Goal: Information Seeking & Learning: Check status

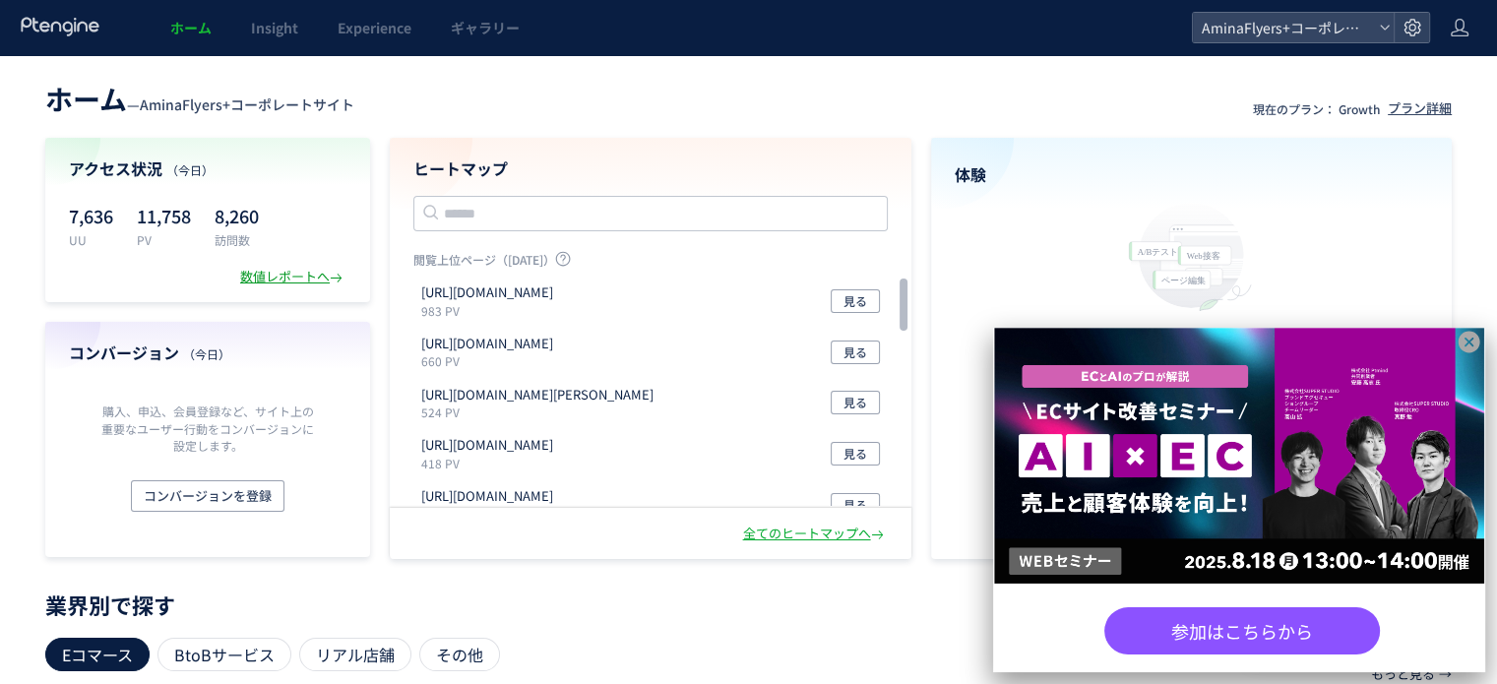
click at [260, 271] on div "数値レポートへ" at bounding box center [293, 277] width 106 height 19
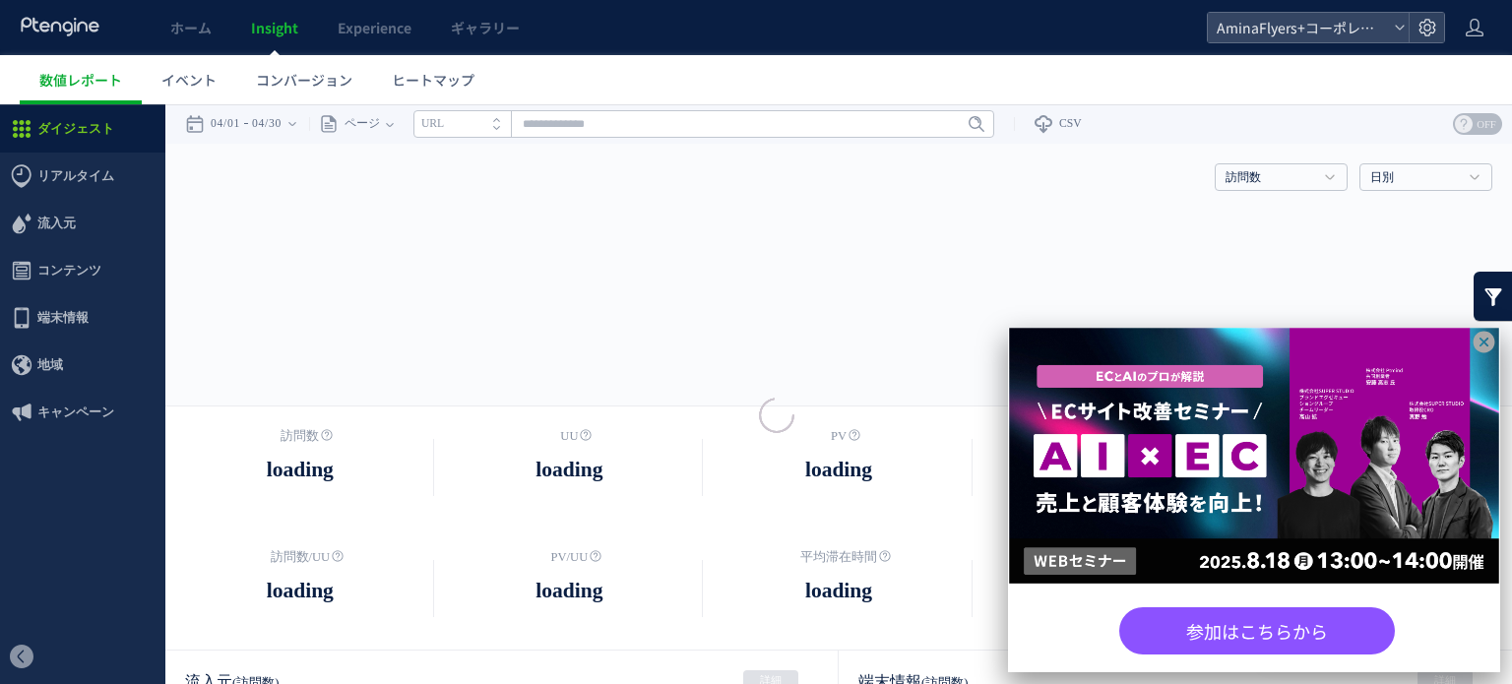
click at [1480, 339] on icon at bounding box center [1484, 342] width 25 height 25
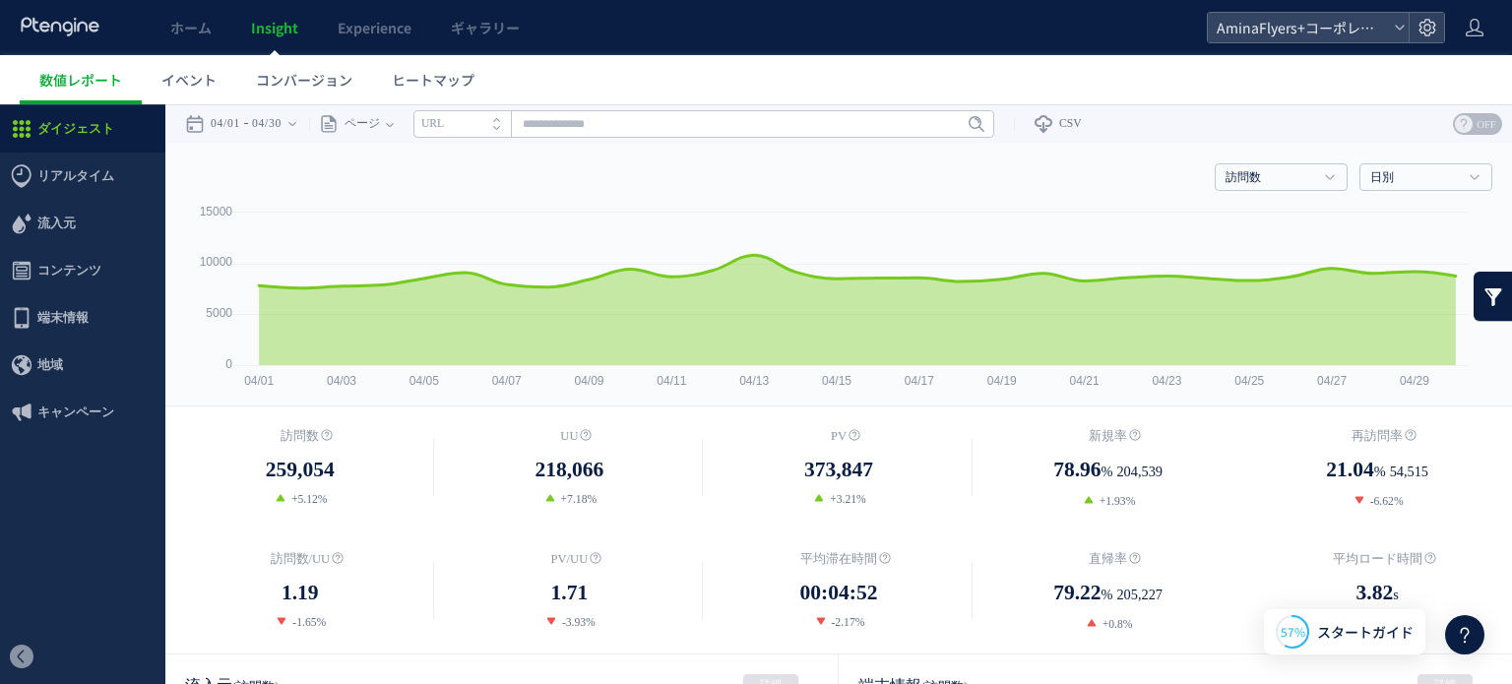
click at [409, 117] on div "ページ ページグループ パラメーター除去後 ページ ページグループ パラメーター除去後 タイトル名 URL" at bounding box center [651, 123] width 685 height 39
click at [386, 121] on div "ページ" at bounding box center [347, 123] width 77 height 39
click at [301, 121] on div "04/01 04/30" at bounding box center [247, 123] width 124 height 39
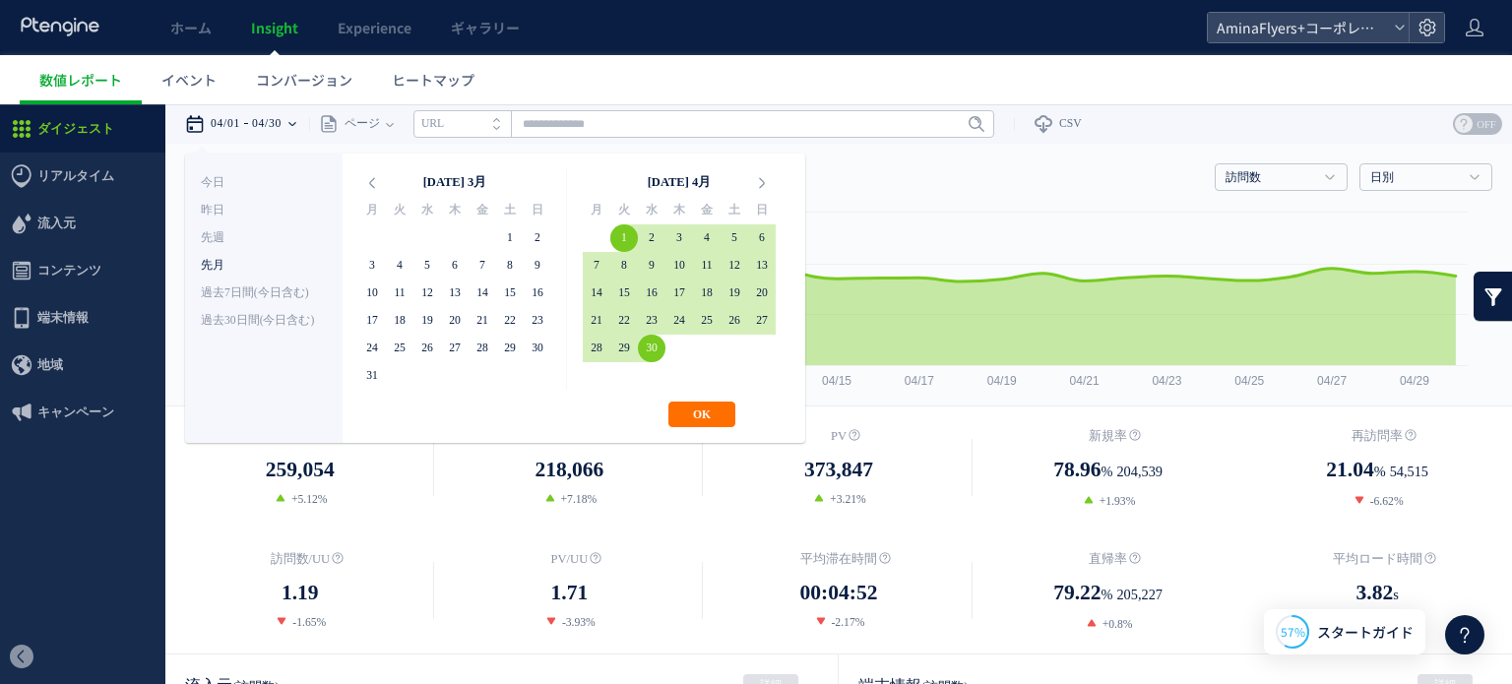
click at [228, 263] on li "先月" at bounding box center [264, 266] width 126 height 28
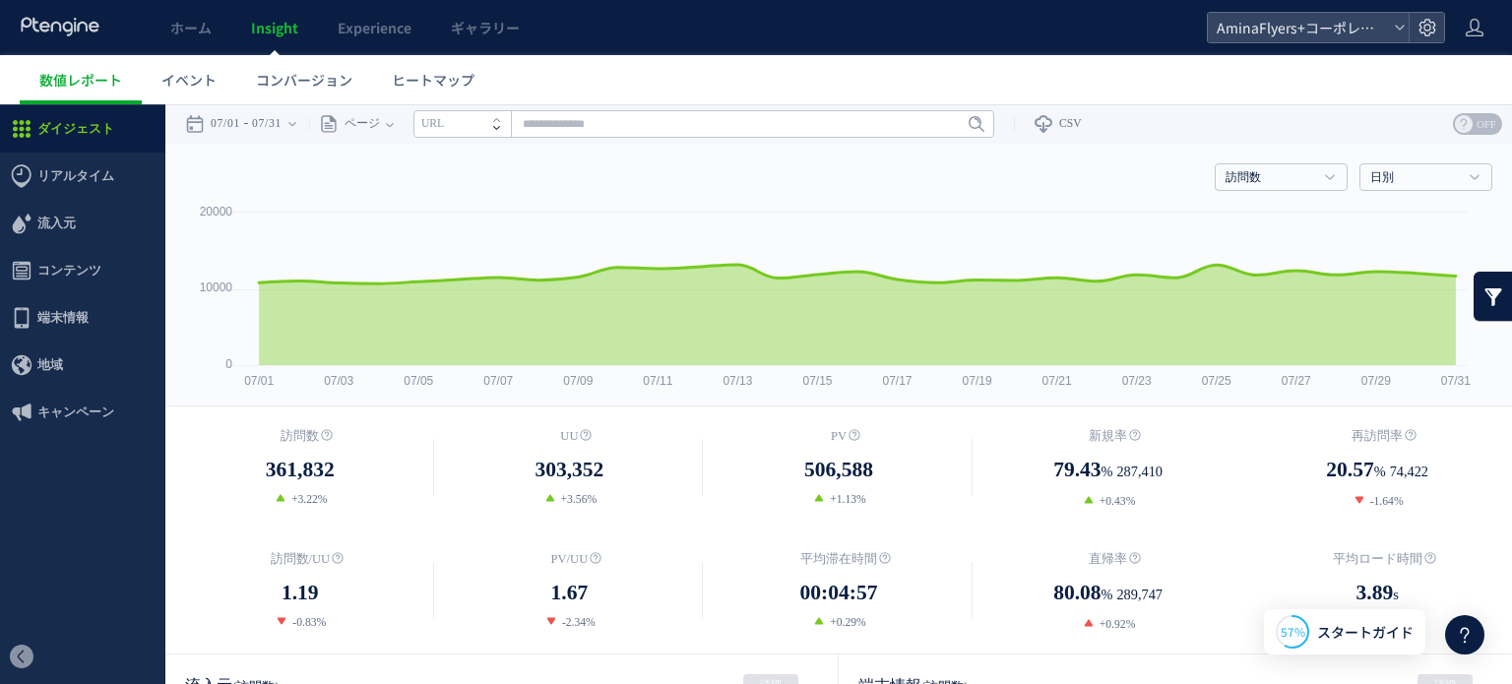
click at [509, 132] on span at bounding box center [501, 131] width 16 height 14
drag, startPoint x: 504, startPoint y: 127, endPoint x: 400, endPoint y: 116, distance: 104.9
click at [484, 127] on li "タイトル名" at bounding box center [461, 124] width 97 height 28
click at [380, 117] on span "ページ" at bounding box center [359, 123] width 41 height 39
click at [390, 189] on li "ページグループ" at bounding box center [389, 198] width 115 height 26
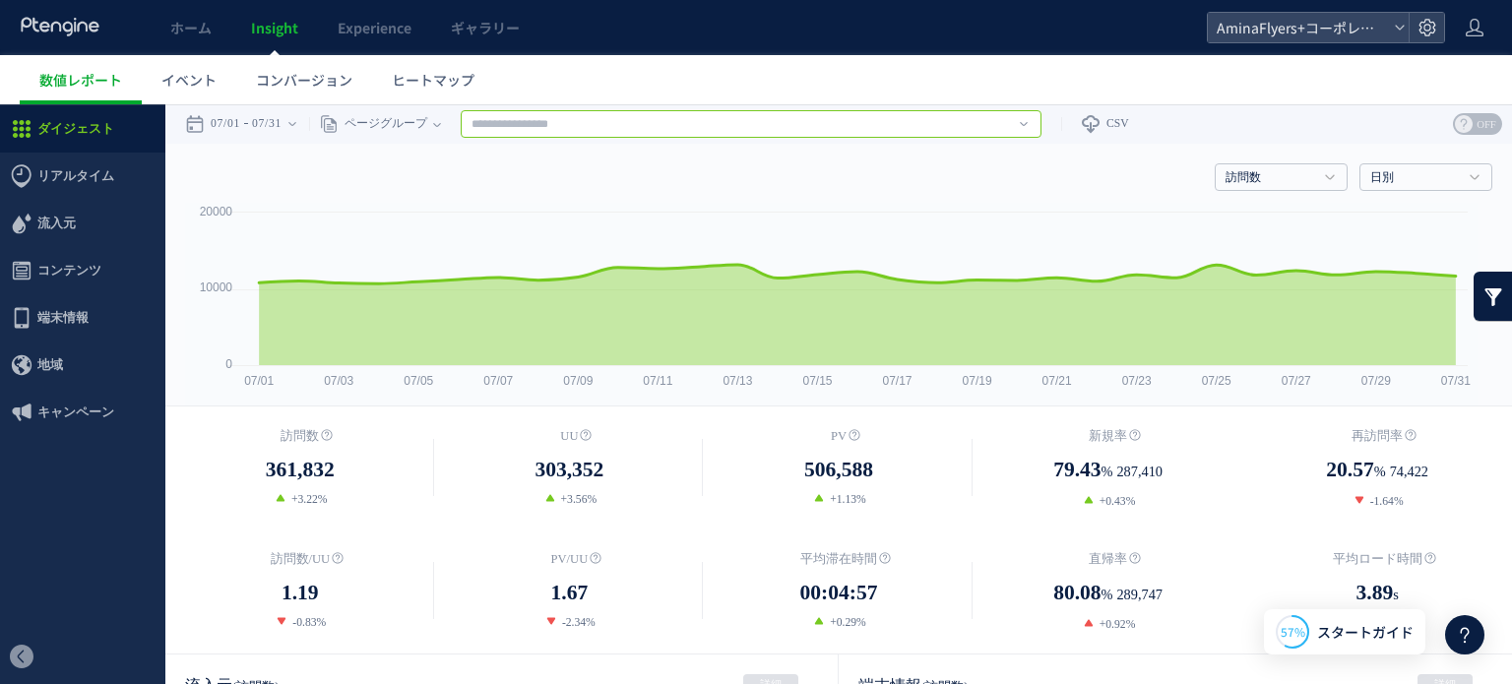
click at [534, 126] on input "text" at bounding box center [751, 124] width 581 height 28
click at [536, 192] on link "Flyers" at bounding box center [751, 197] width 569 height 26
type input "******"
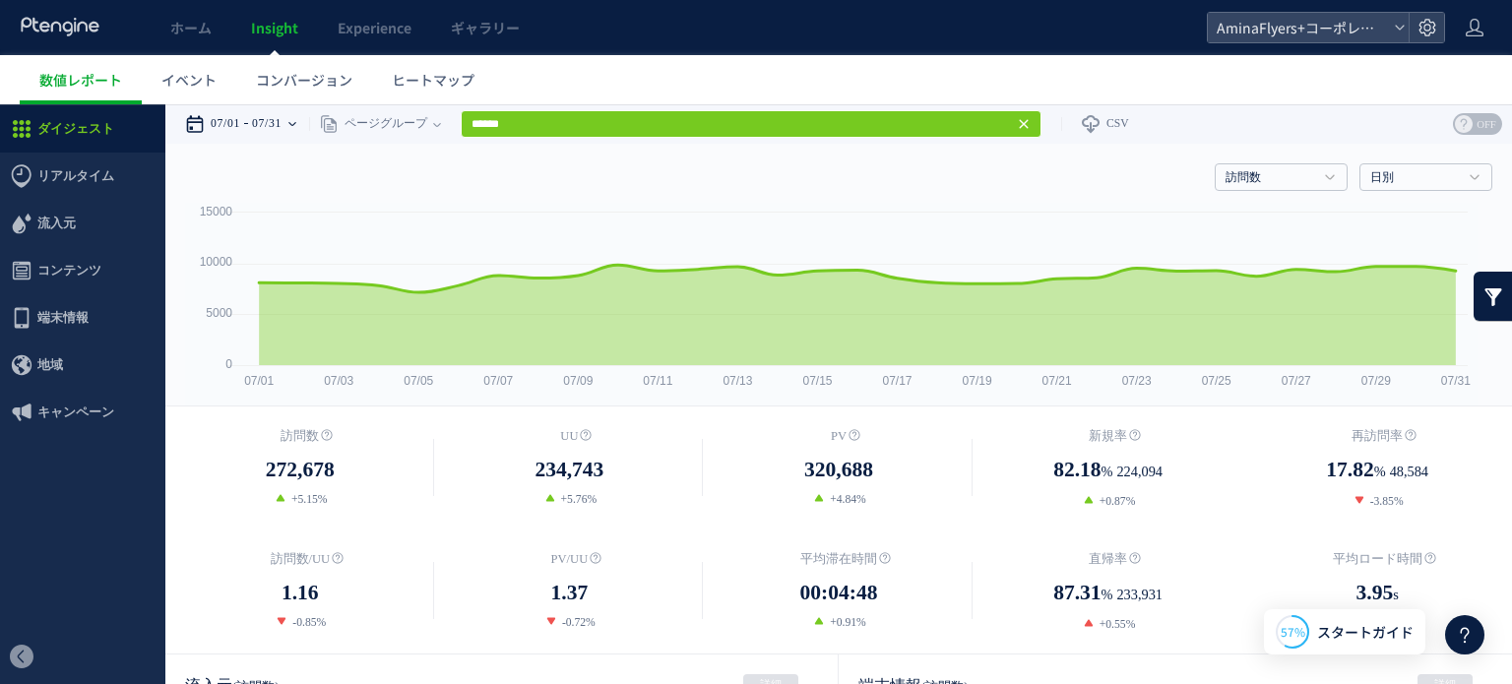
click at [309, 117] on div "07/01 07/31" at bounding box center [247, 123] width 124 height 39
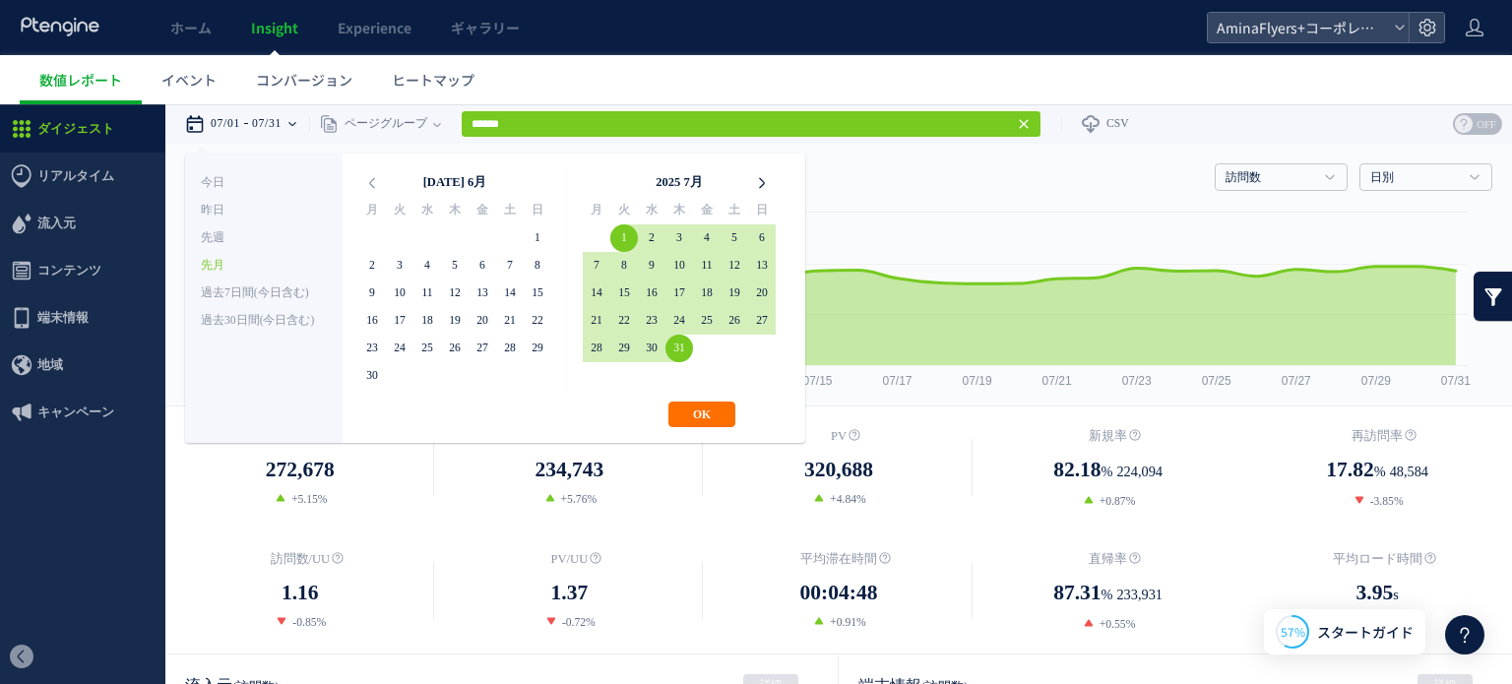
click at [760, 192] on icon at bounding box center [762, 183] width 28 height 28
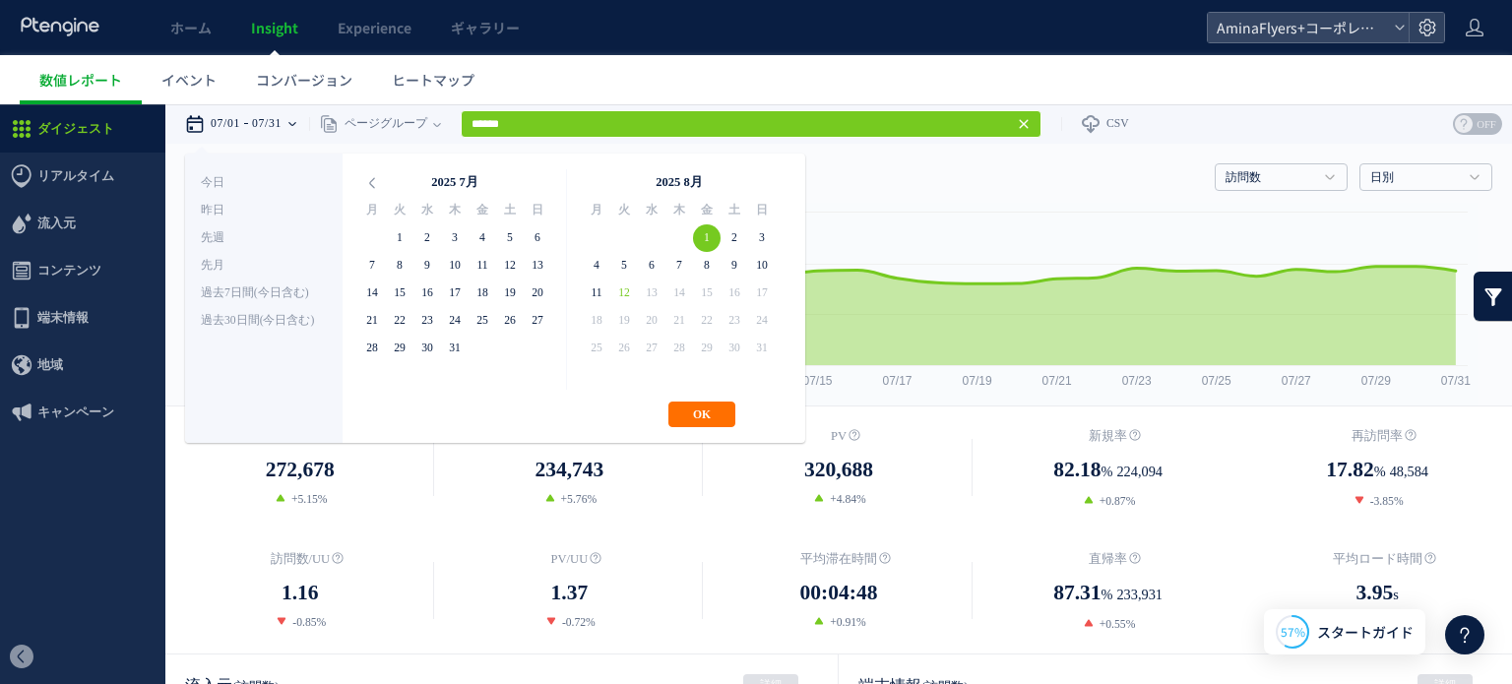
drag, startPoint x: 707, startPoint y: 237, endPoint x: 685, endPoint y: 243, distance: 22.4
click at [721, 408] on button "OK" at bounding box center [701, 415] width 67 height 26
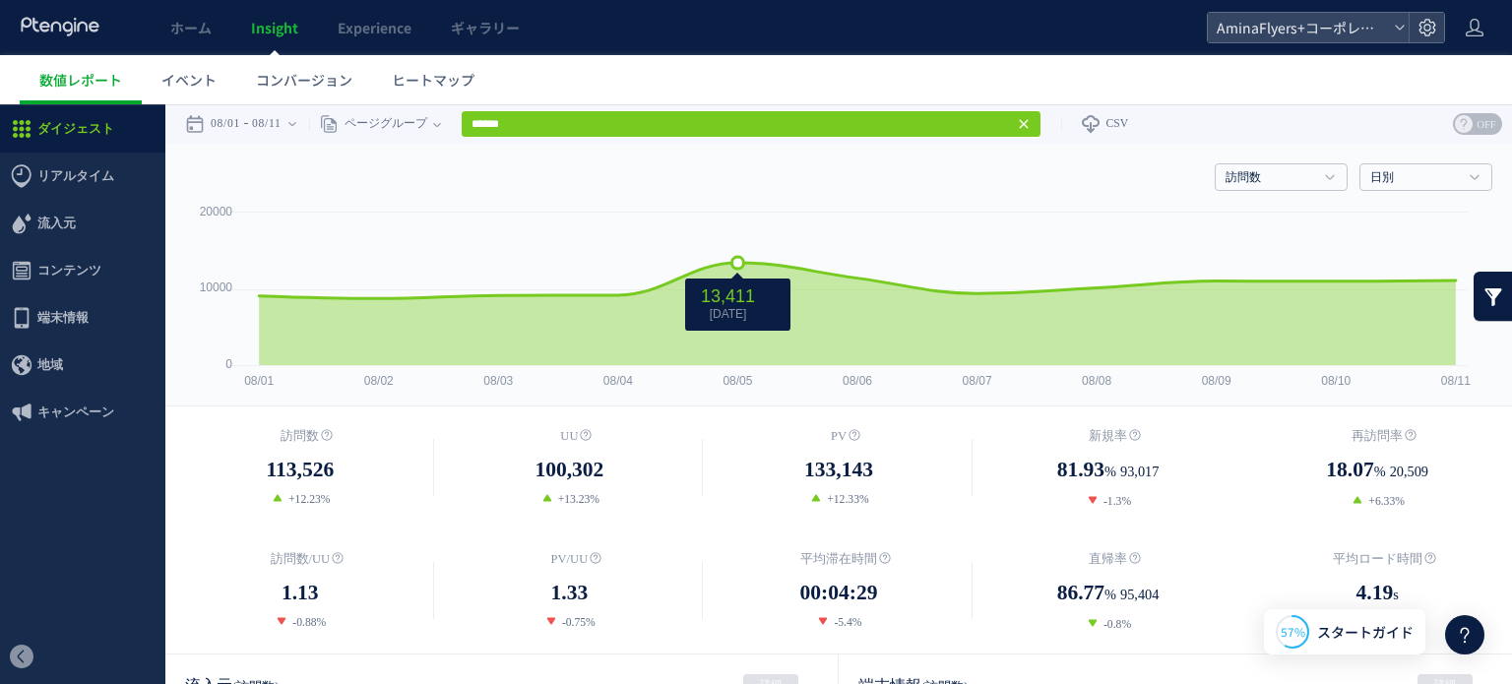
click at [748, 263] on icon at bounding box center [857, 280] width 1217 height 35
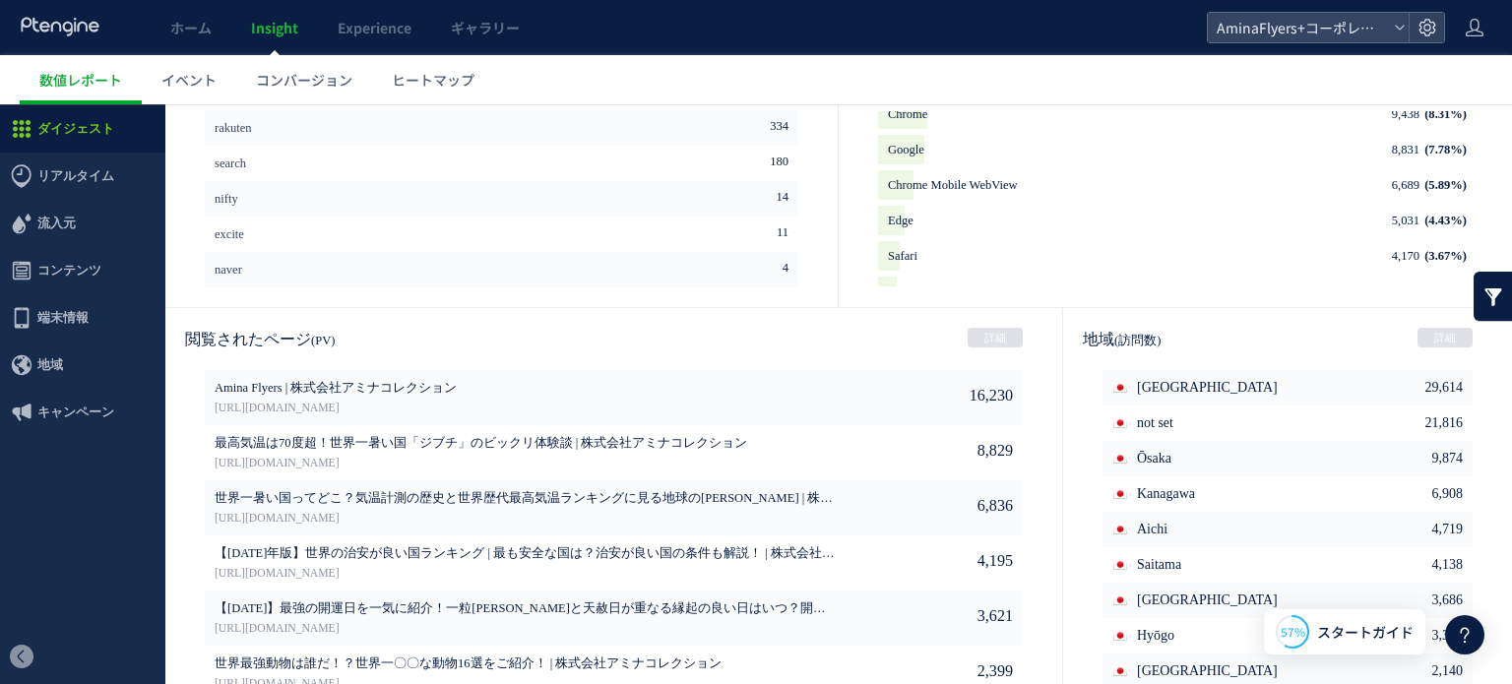
scroll to position [1067, 0]
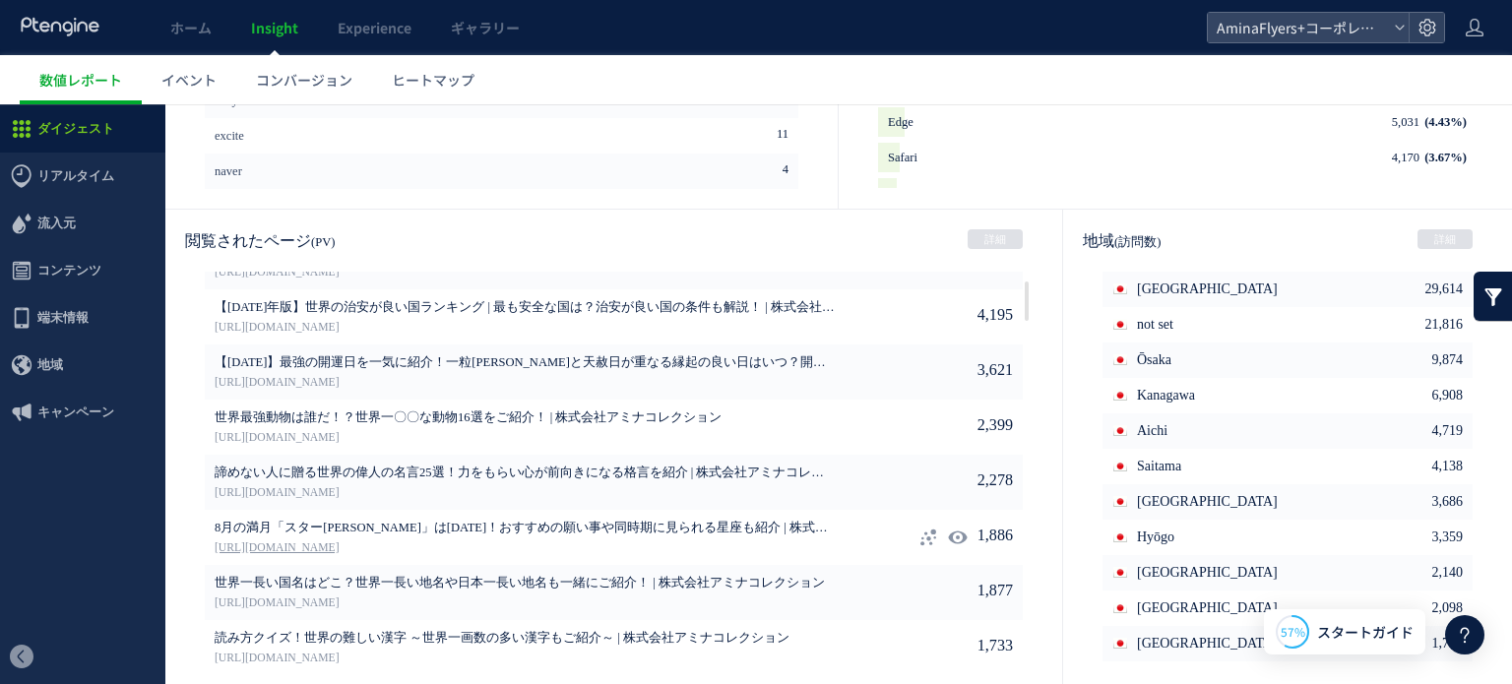
click at [371, 545] on link "[URL][DOMAIN_NAME]" at bounding box center [525, 548] width 621 height 18
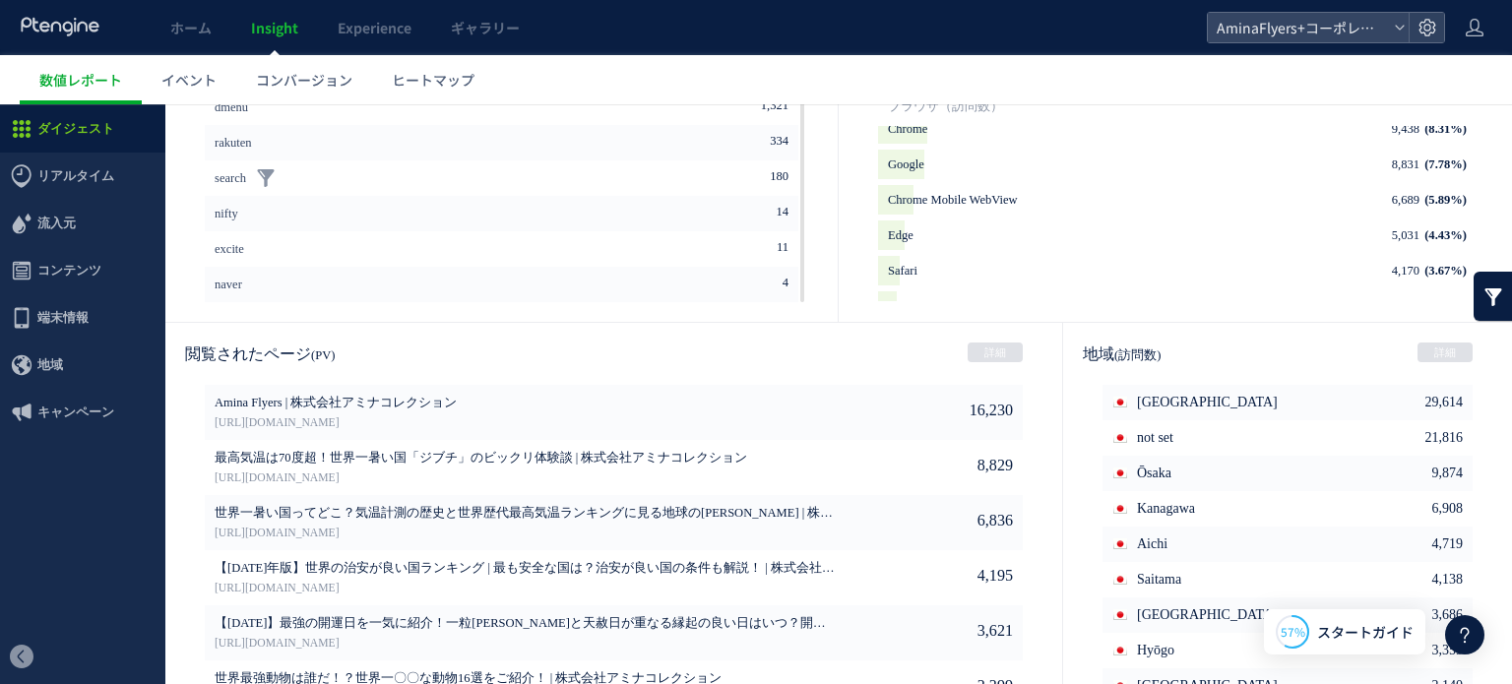
scroll to position [870, 0]
